Goal: Check status

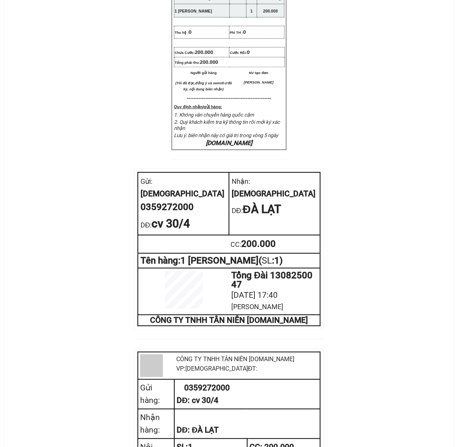
scroll to position [333, 0]
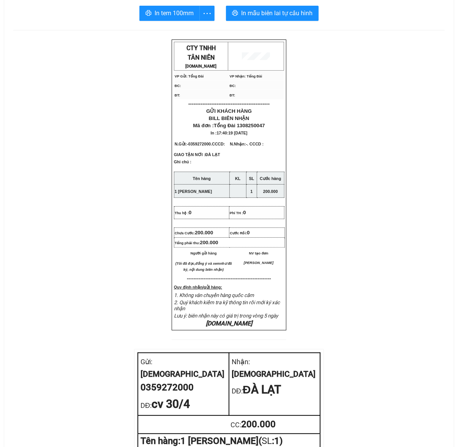
scroll to position [285, 0]
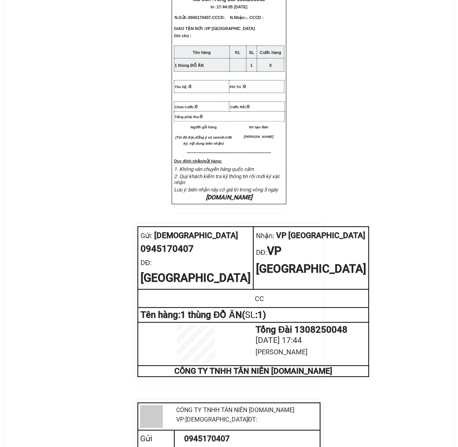
scroll to position [238, 0]
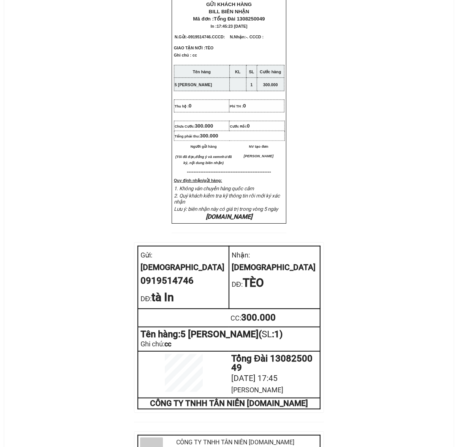
scroll to position [285, 0]
